Goal: Task Accomplishment & Management: Manage account settings

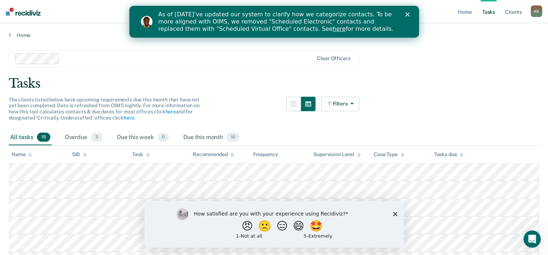
click at [394, 212] on icon "Close survey" at bounding box center [395, 214] width 4 height 4
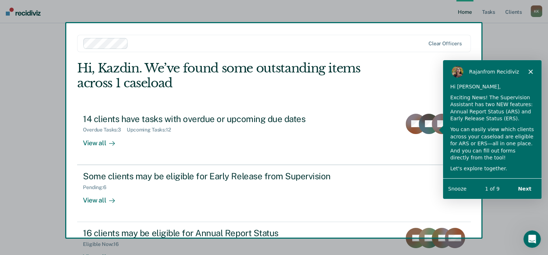
click at [531, 71] on polygon "Close" at bounding box center [530, 71] width 4 height 4
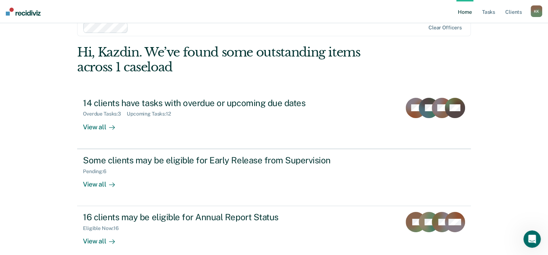
scroll to position [24, 0]
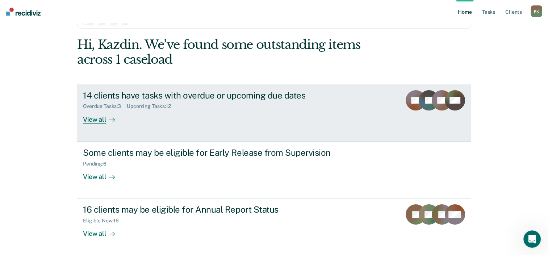
click at [92, 116] on div "View all" at bounding box center [103, 116] width 41 height 14
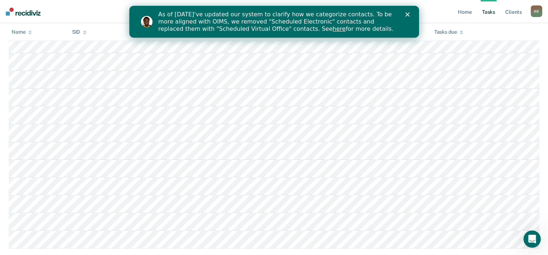
scroll to position [229, 0]
